Goal: Transaction & Acquisition: Purchase product/service

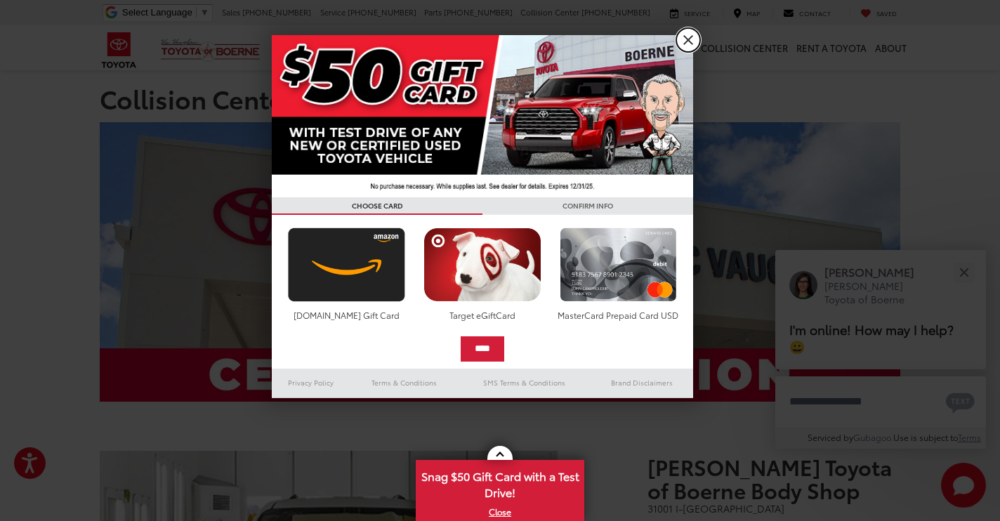
click at [689, 44] on link "X" at bounding box center [688, 40] width 24 height 24
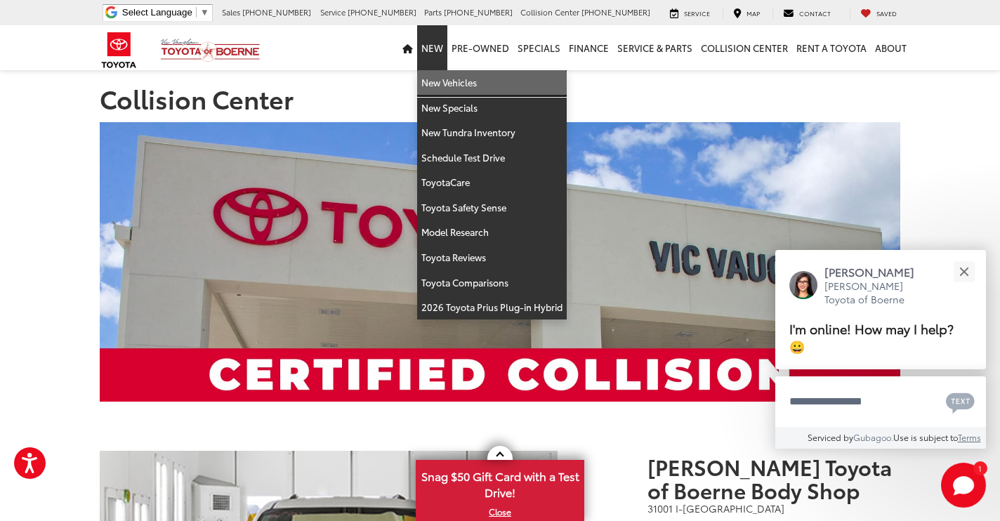
click at [442, 86] on link "New Vehicles" at bounding box center [492, 82] width 150 height 25
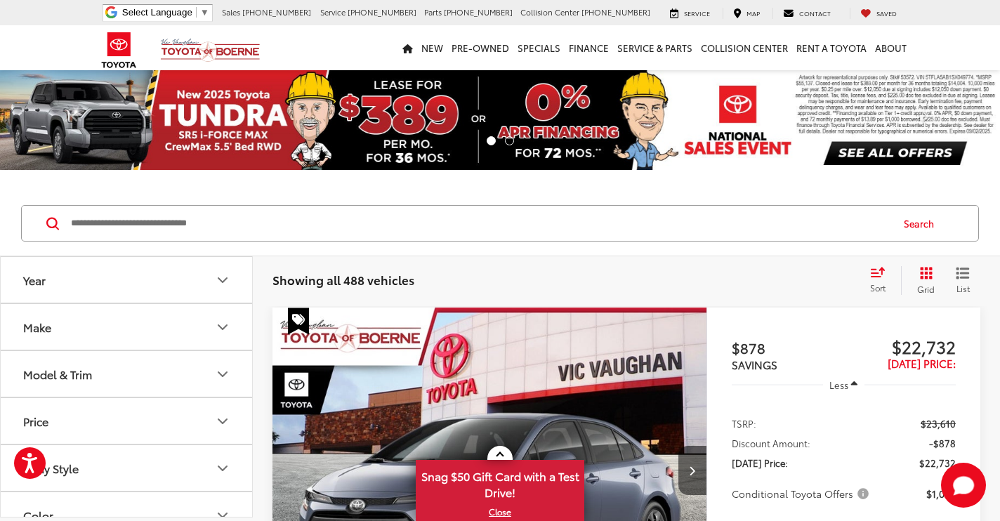
click at [362, 230] on input "Search by Make, Model, or Keyword" at bounding box center [480, 223] width 821 height 34
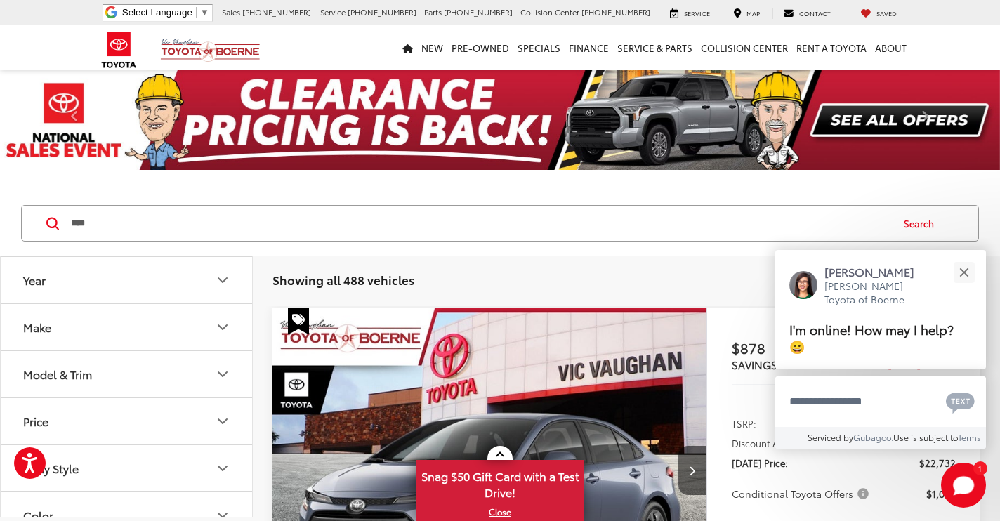
type input "****"
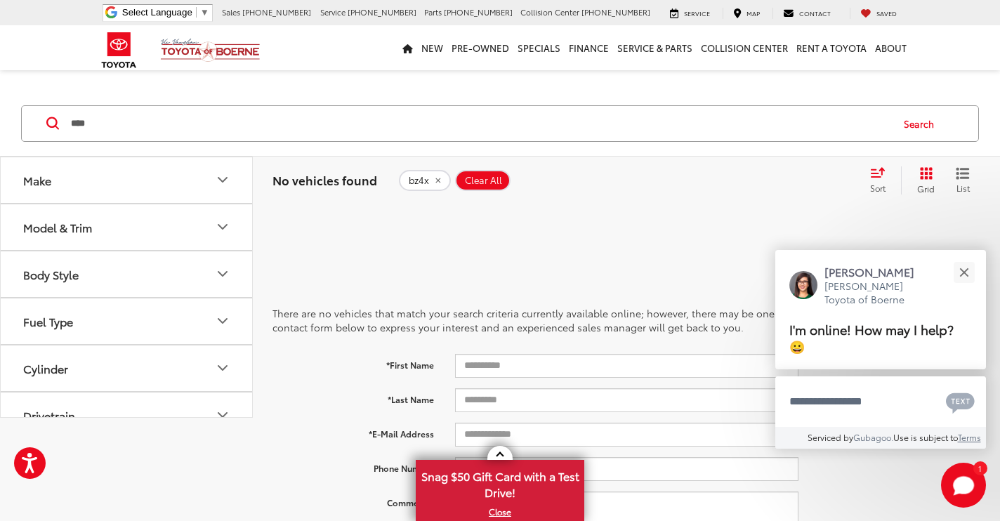
click at [212, 179] on button "Make" at bounding box center [127, 180] width 253 height 46
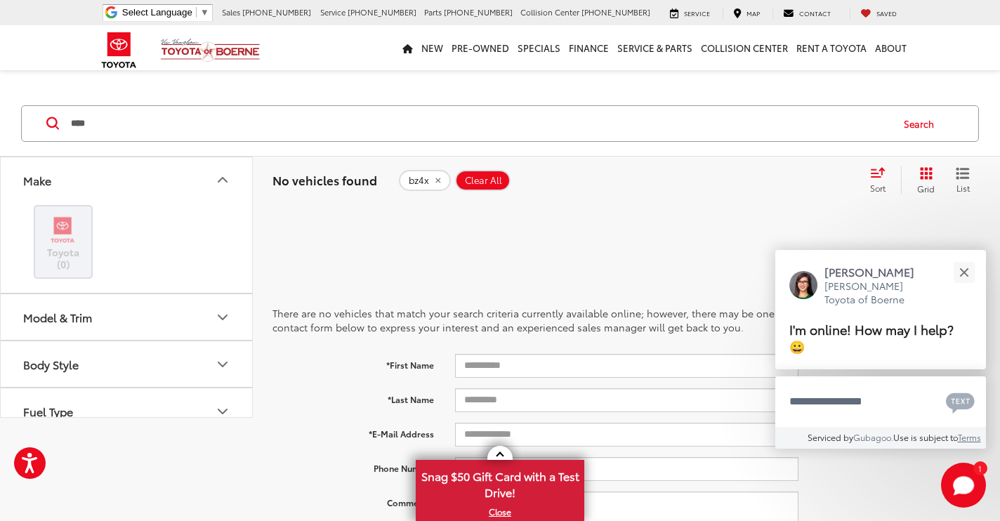
click at [129, 324] on button "Model & Trim" at bounding box center [127, 317] width 253 height 46
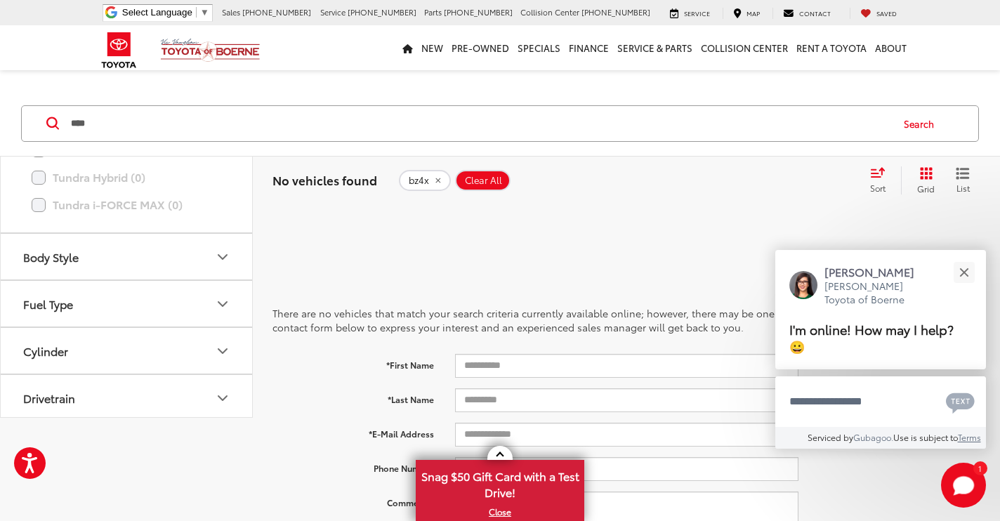
scroll to position [739, 0]
click at [132, 306] on button "Fuel Type" at bounding box center [127, 300] width 253 height 46
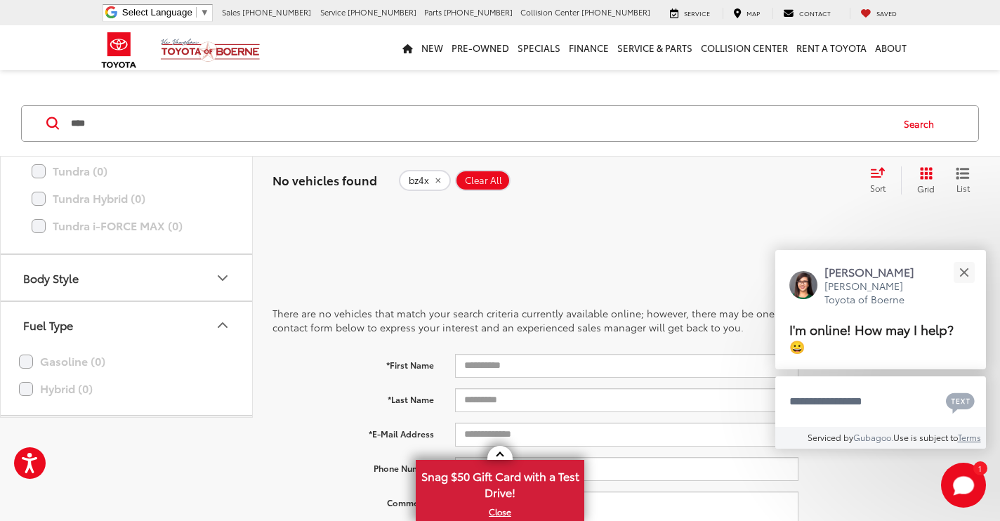
scroll to position [700, 0]
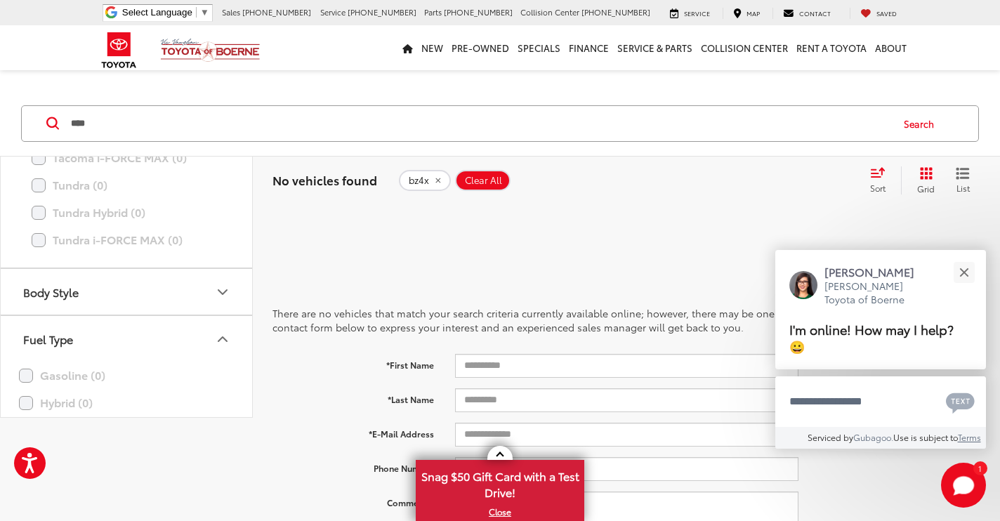
click at [144, 115] on input "****" at bounding box center [480, 124] width 821 height 34
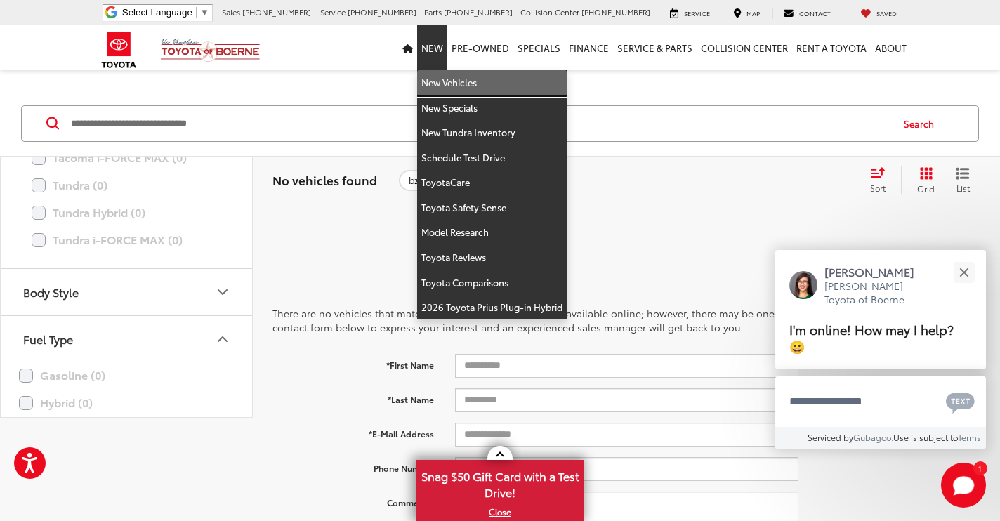
click at [446, 79] on link "New Vehicles" at bounding box center [492, 82] width 150 height 25
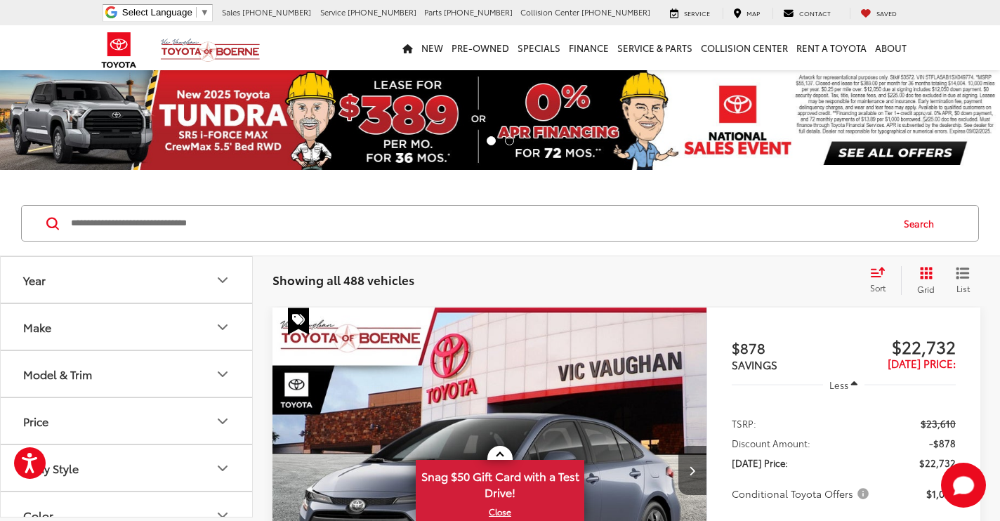
click at [219, 319] on icon "Make" at bounding box center [222, 327] width 17 height 17
click at [150, 346] on button "Model & Trim" at bounding box center [127, 324] width 253 height 46
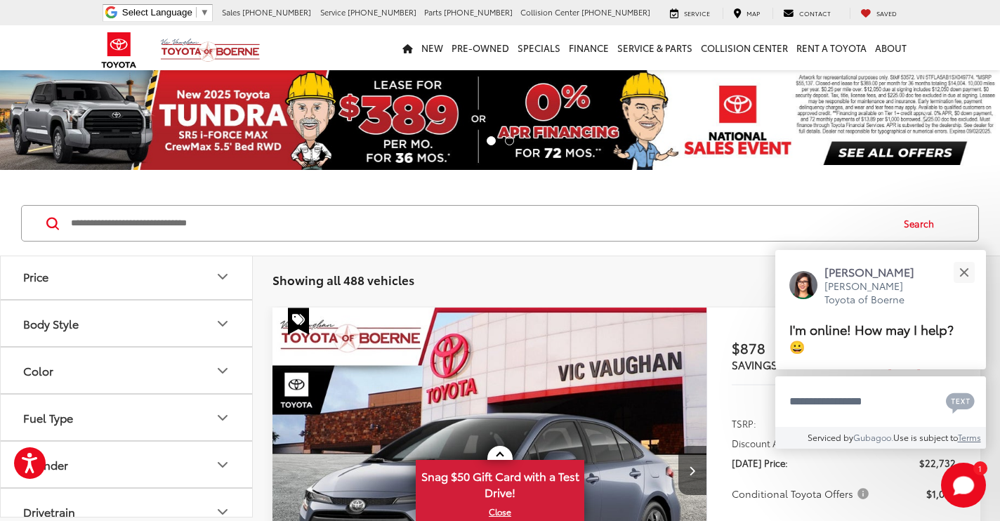
scroll to position [997, 0]
click at [150, 343] on button "Body Style" at bounding box center [127, 320] width 253 height 46
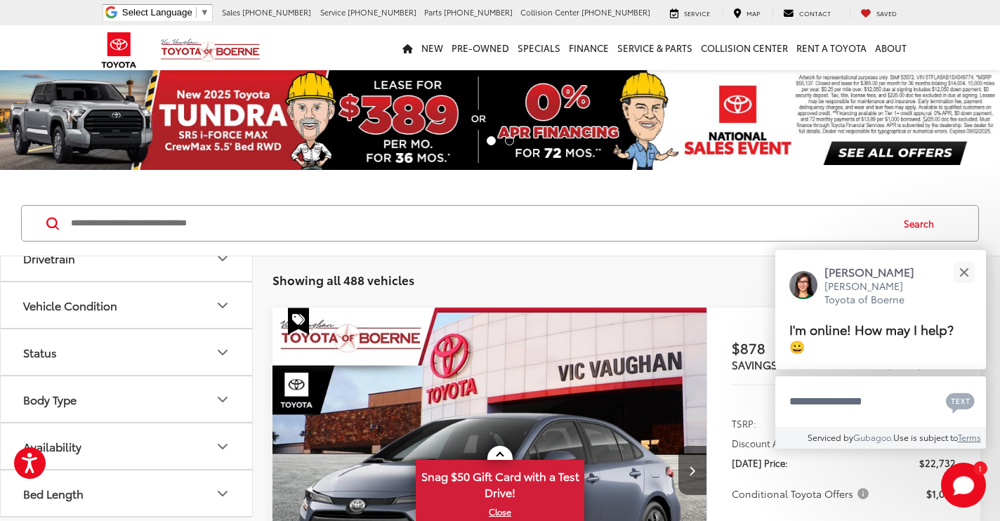
scroll to position [1650, 0]
click at [138, 281] on button "Drivetrain" at bounding box center [127, 258] width 253 height 46
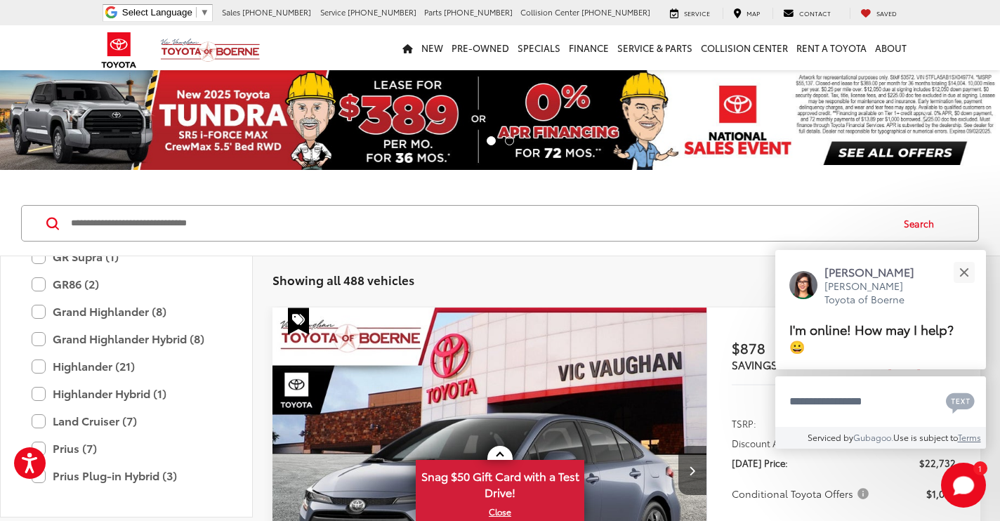
scroll to position [0, 0]
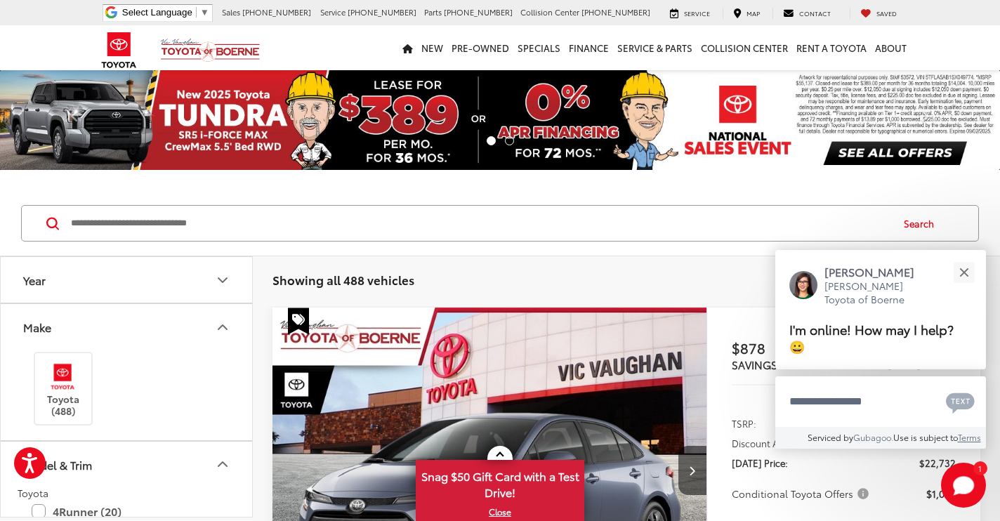
click at [546, 103] on img at bounding box center [500, 120] width 1000 height 100
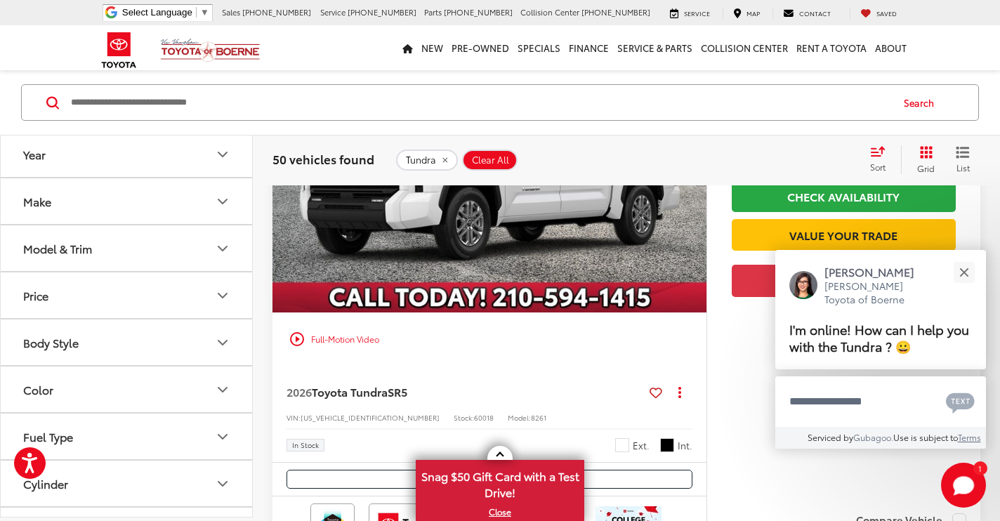
scroll to position [2684, 0]
